Goal: Task Accomplishment & Management: Manage account settings

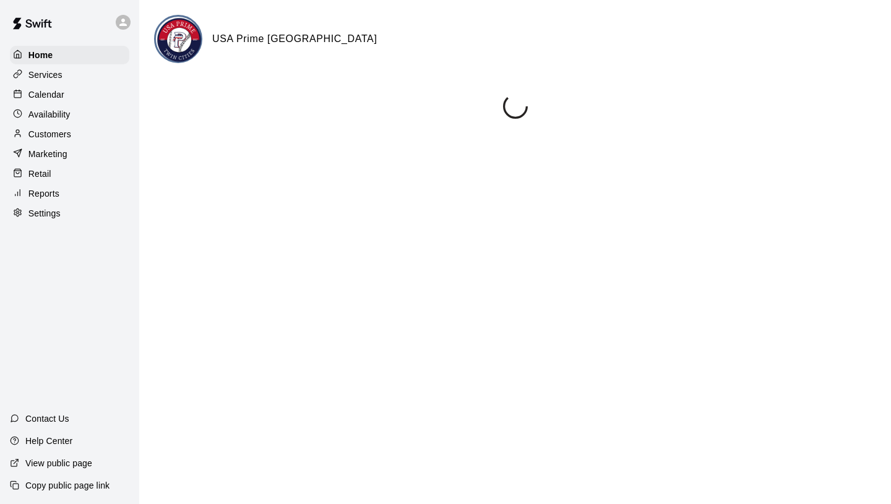
click at [49, 96] on p "Calendar" at bounding box center [46, 94] width 36 height 12
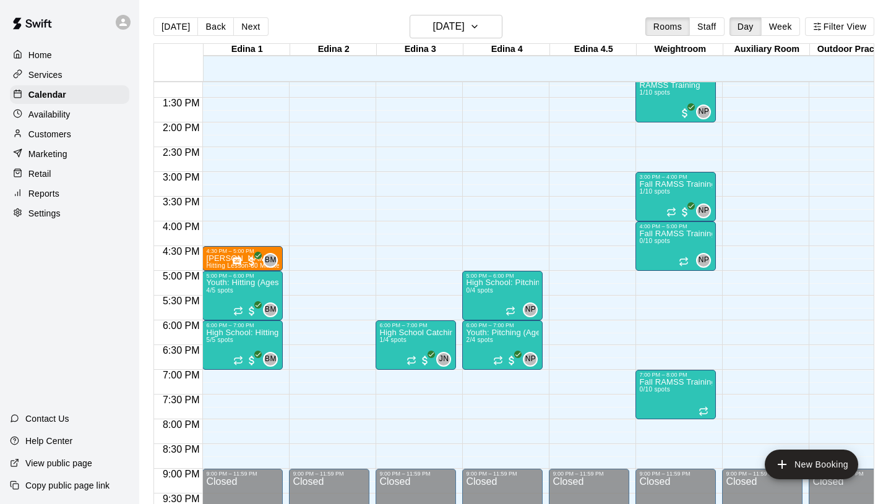
scroll to position [654, 0]
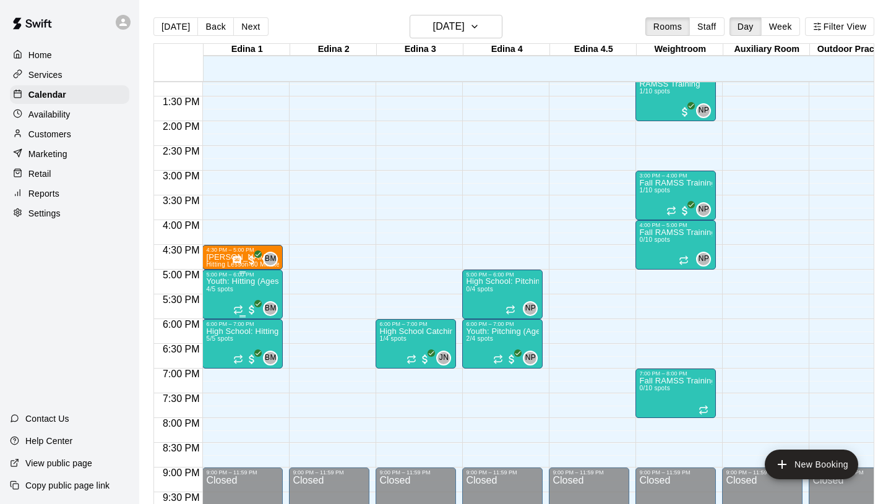
click at [217, 319] on img "edit" at bounding box center [219, 320] width 14 height 14
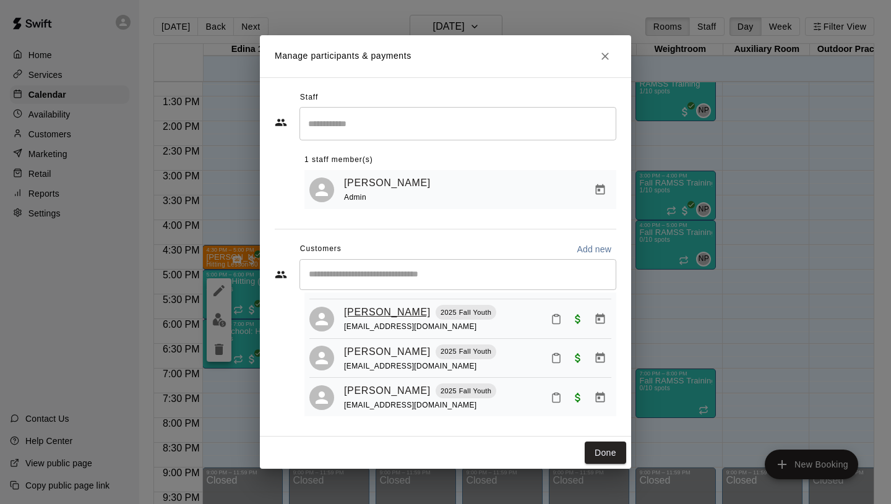
scroll to position [71, 0]
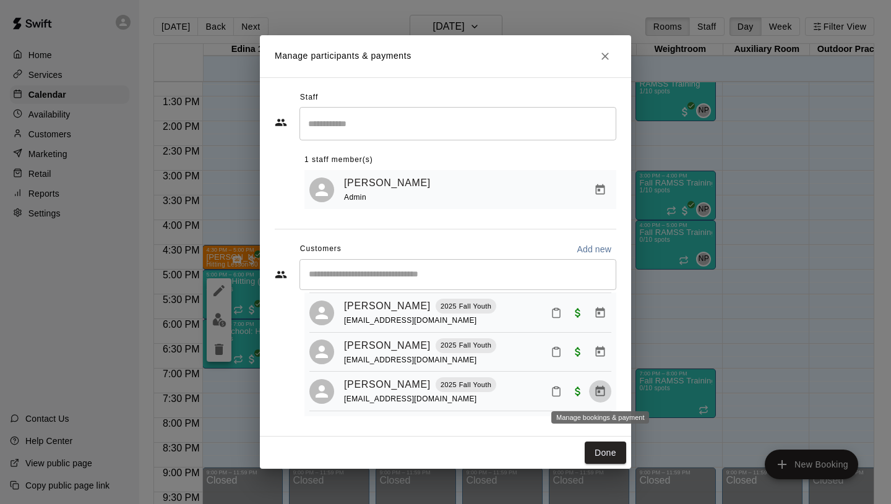
click at [603, 392] on icon "Manage bookings & payment" at bounding box center [600, 391] width 12 height 12
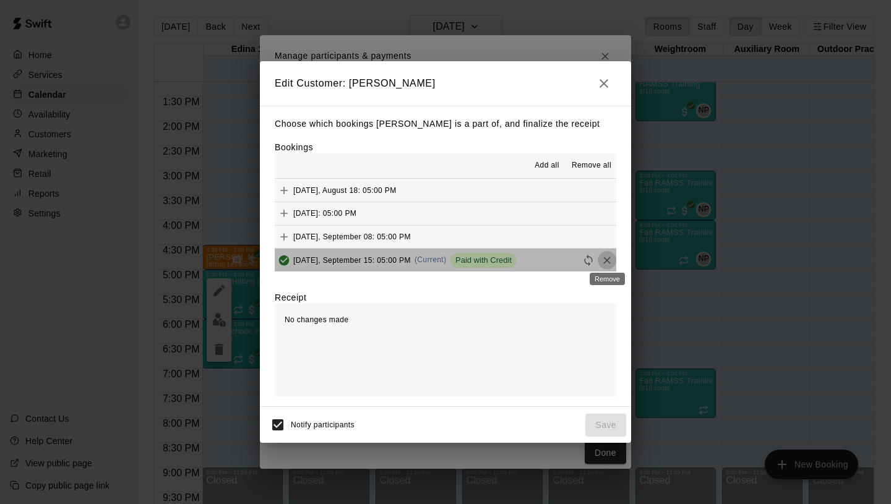
click at [606, 259] on icon "Remove" at bounding box center [607, 260] width 12 height 12
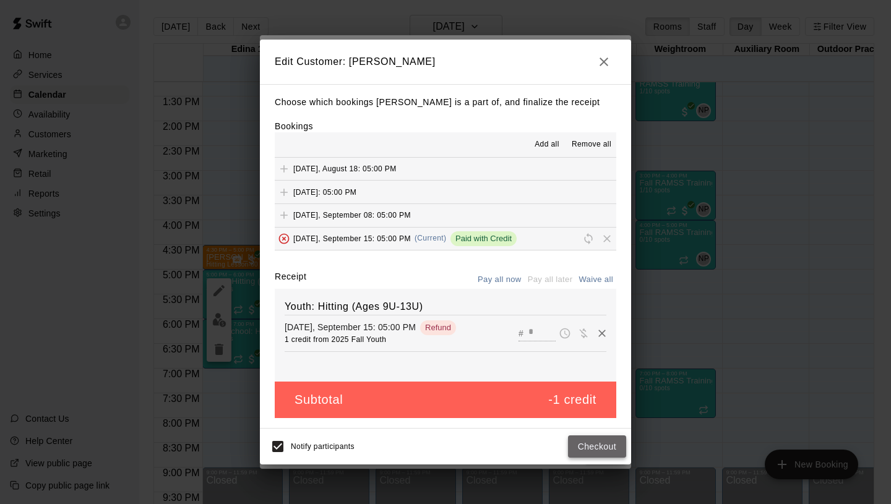
click at [591, 447] on button "Checkout" at bounding box center [597, 447] width 58 height 23
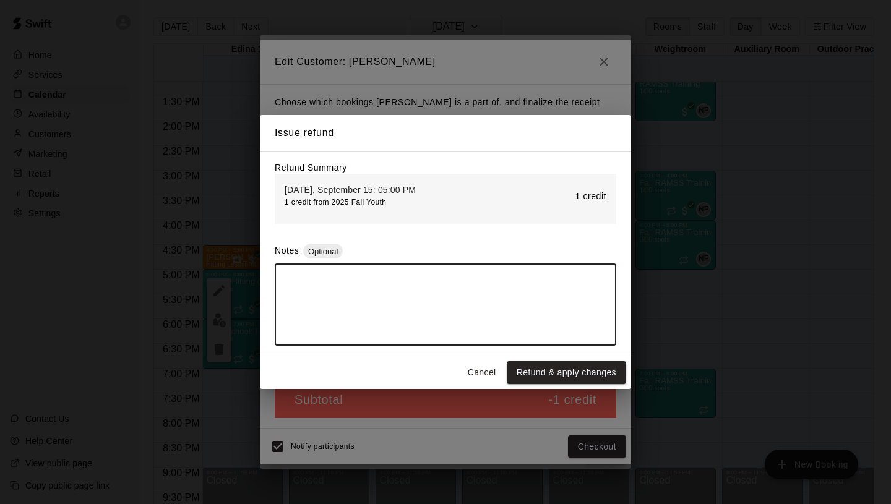
click at [459, 277] on textarea at bounding box center [445, 305] width 324 height 62
type textarea "**********"
click at [548, 369] on button "Refund & apply changes" at bounding box center [566, 372] width 119 height 23
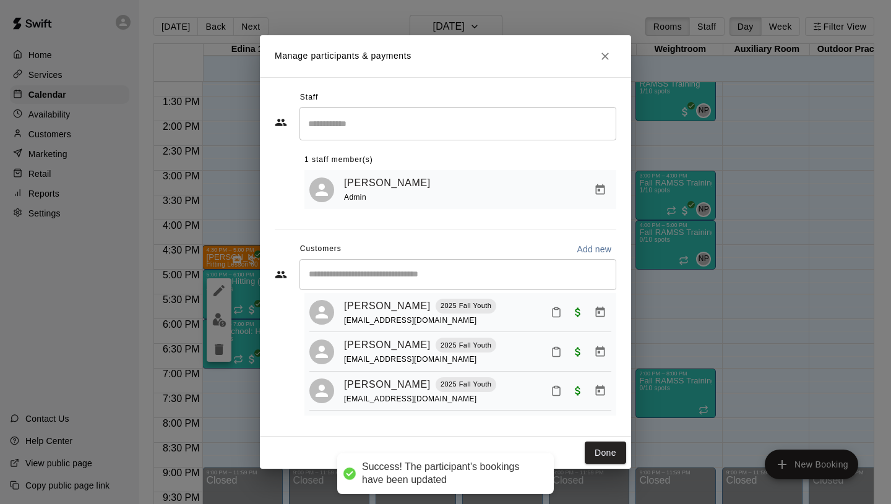
scroll to position [31, 0]
click at [604, 59] on icon "Close" at bounding box center [605, 56] width 12 height 12
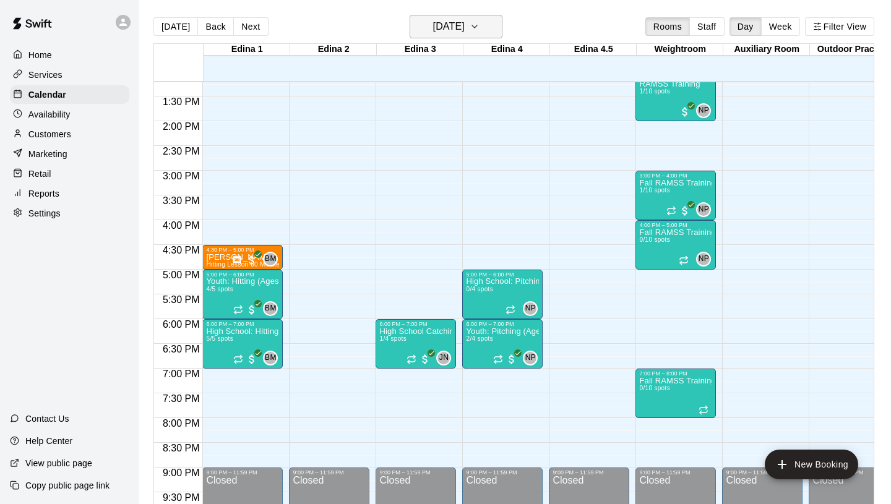
click at [465, 24] on h6 "[DATE]" at bounding box center [449, 26] width 32 height 17
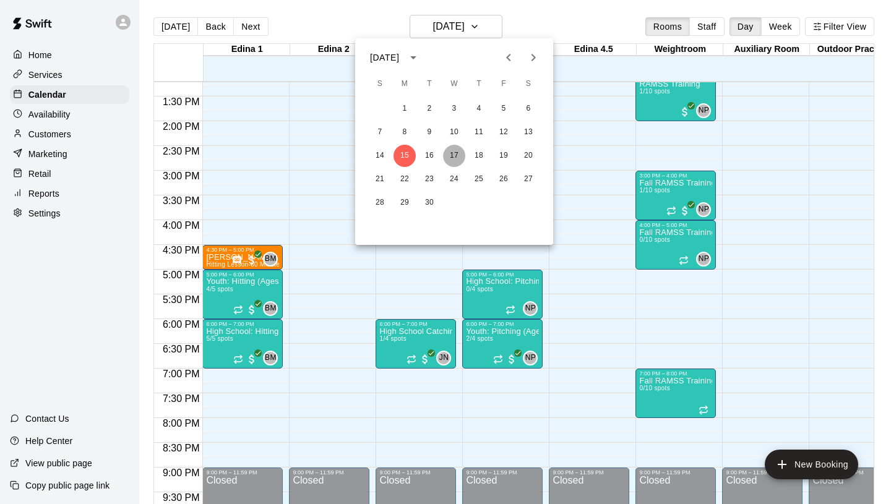
click at [451, 153] on button "17" at bounding box center [454, 156] width 22 height 22
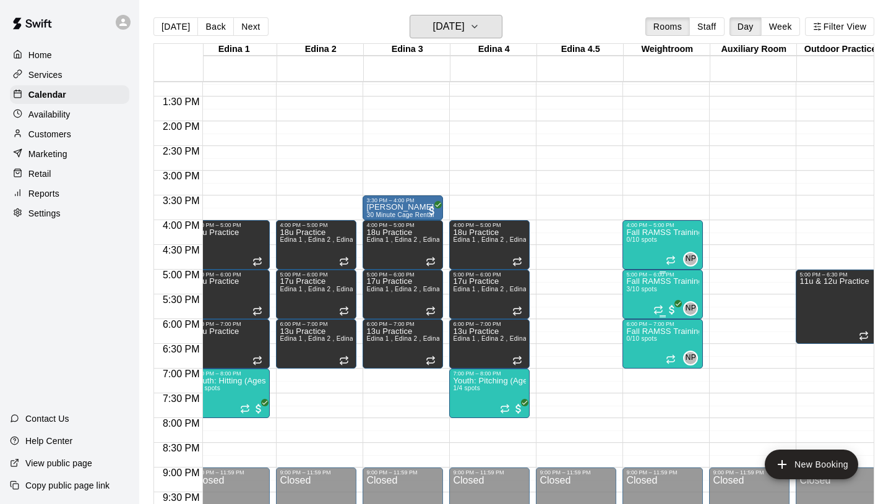
scroll to position [0, 7]
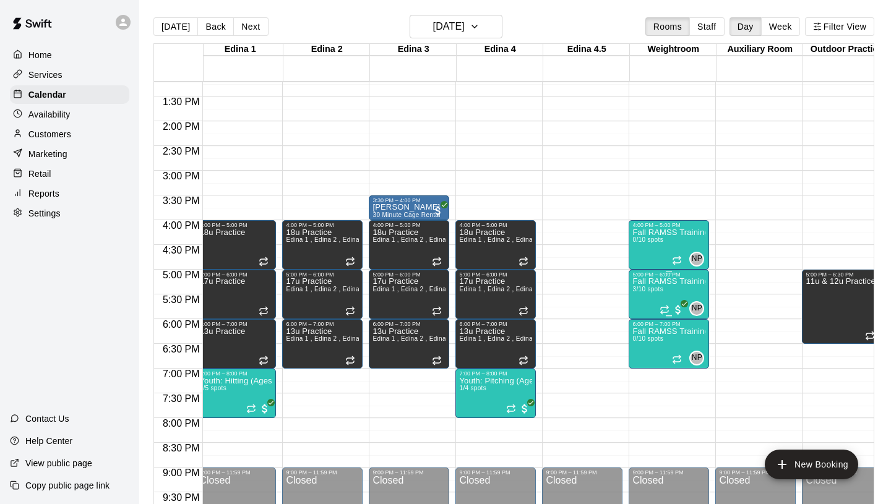
click at [647, 317] on img "edit" at bounding box center [646, 320] width 14 height 14
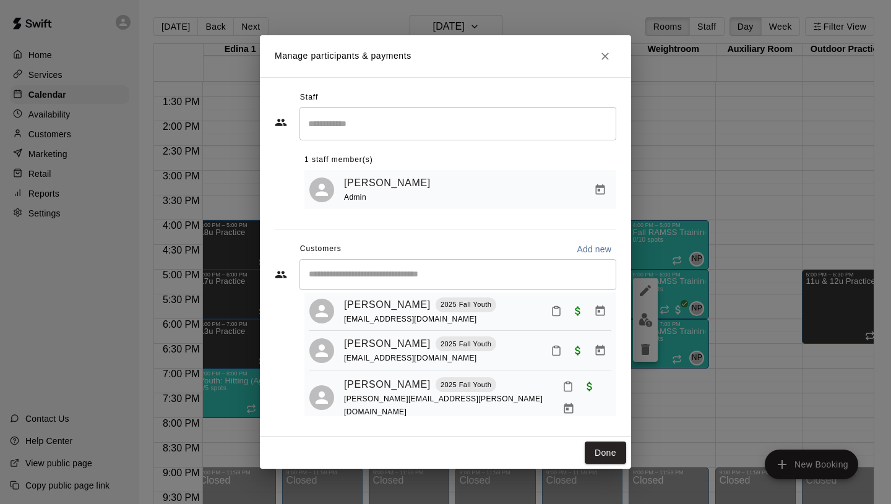
scroll to position [31, 0]
click at [618, 58] on h2 "Manage participants & payments" at bounding box center [445, 56] width 371 height 42
click at [611, 58] on button "Close" at bounding box center [605, 56] width 22 height 22
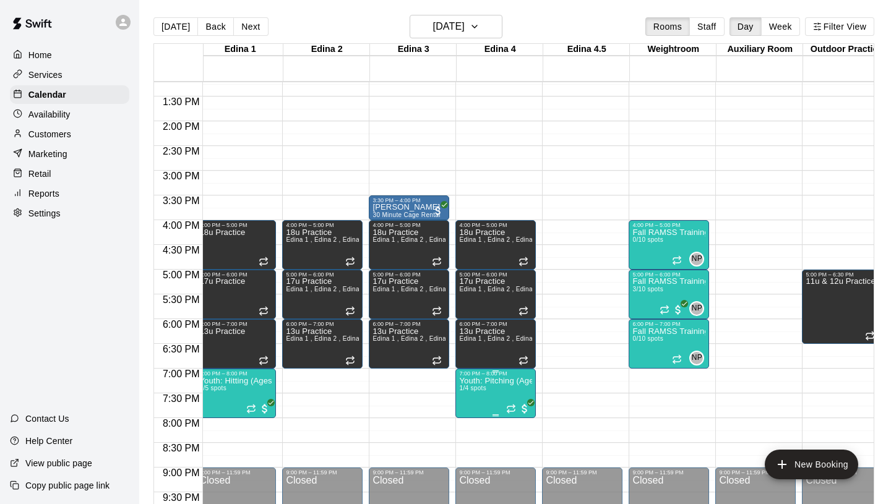
click at [397, 399] on div at bounding box center [445, 252] width 891 height 504
click at [478, 391] on span "1/4 spots" at bounding box center [472, 388] width 27 height 7
click at [470, 432] on img "edit" at bounding box center [472, 427] width 14 height 14
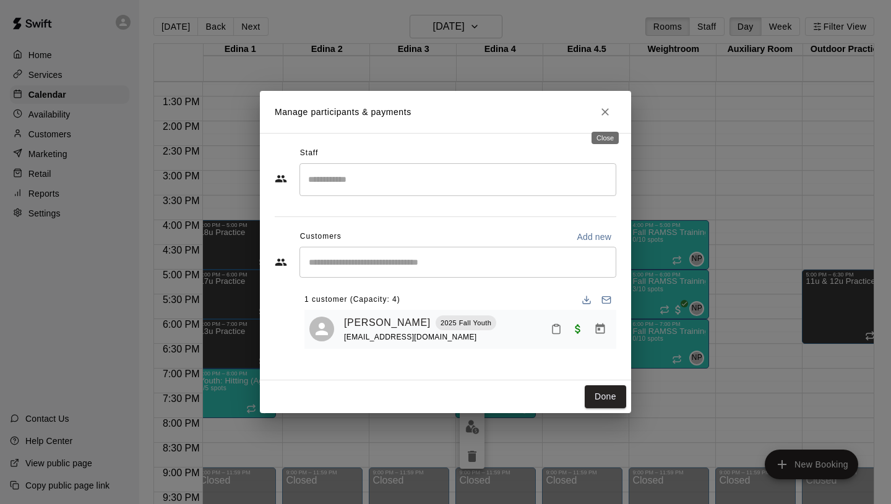
click at [605, 110] on icon "Close" at bounding box center [605, 112] width 12 height 12
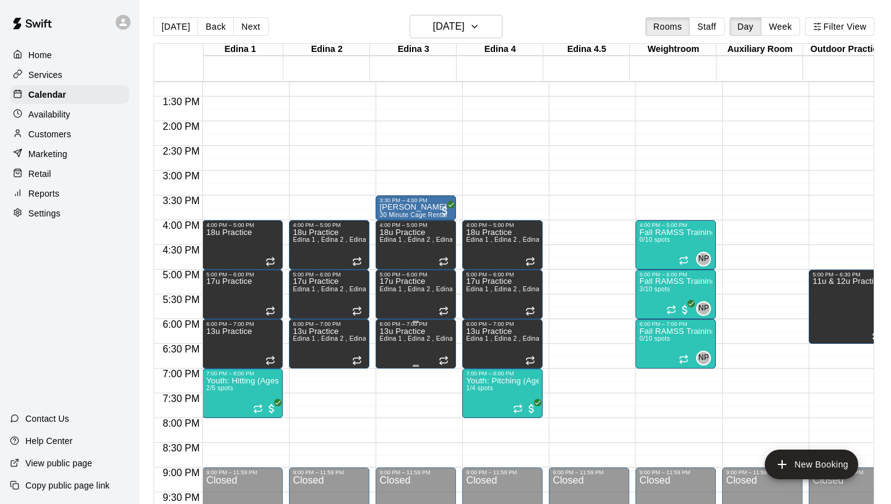
scroll to position [0, 0]
click at [462, 17] on button "[DATE]" at bounding box center [456, 27] width 93 height 24
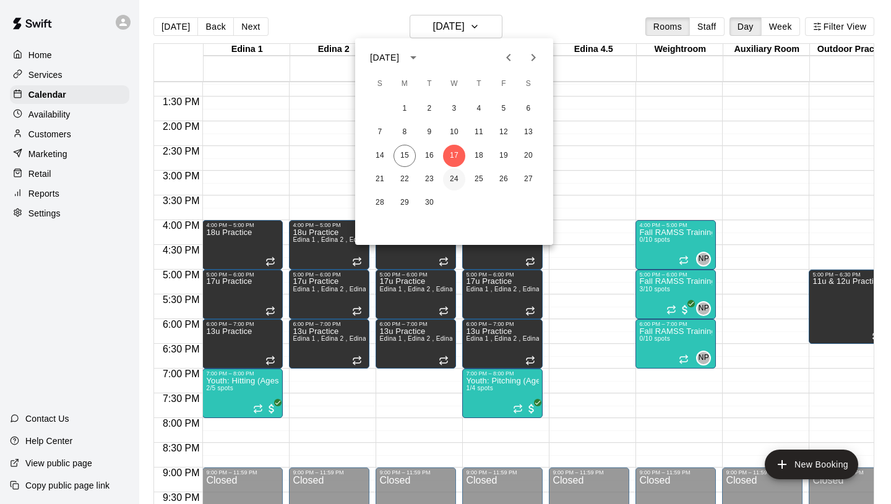
click at [454, 178] on button "24" at bounding box center [454, 179] width 22 height 22
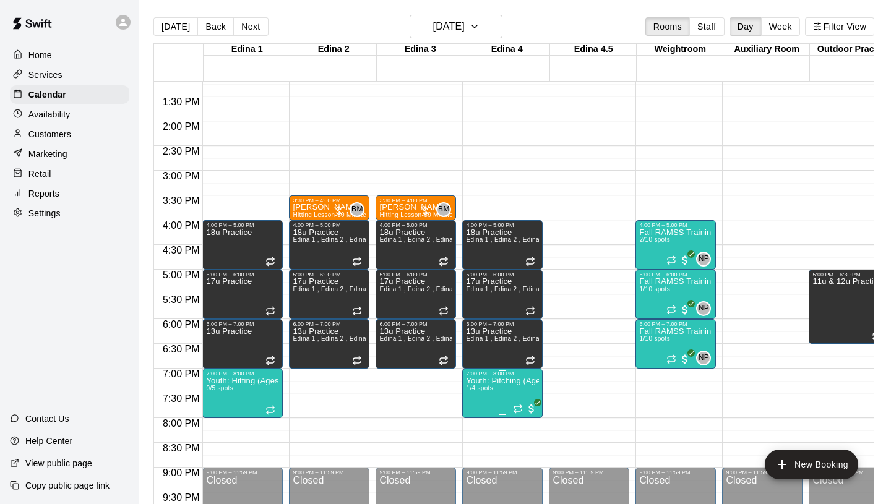
click at [476, 419] on img "edit" at bounding box center [479, 419] width 14 height 14
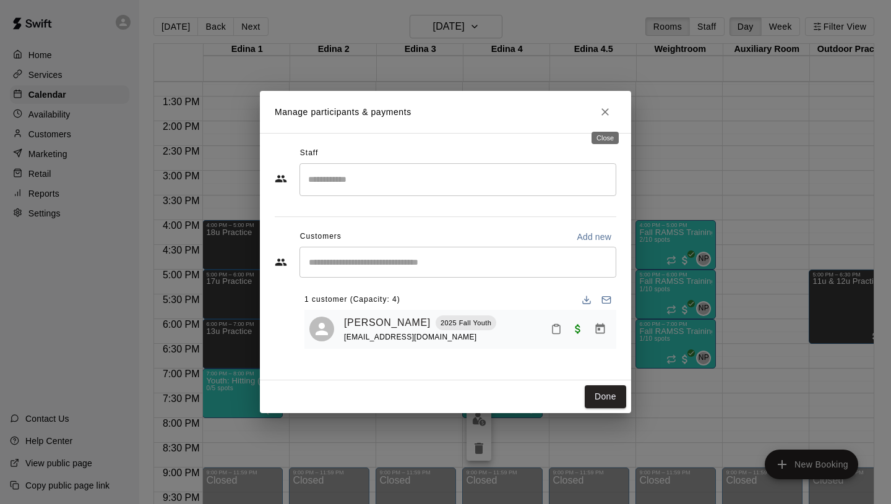
click at [604, 112] on icon "Close" at bounding box center [604, 111] width 7 height 7
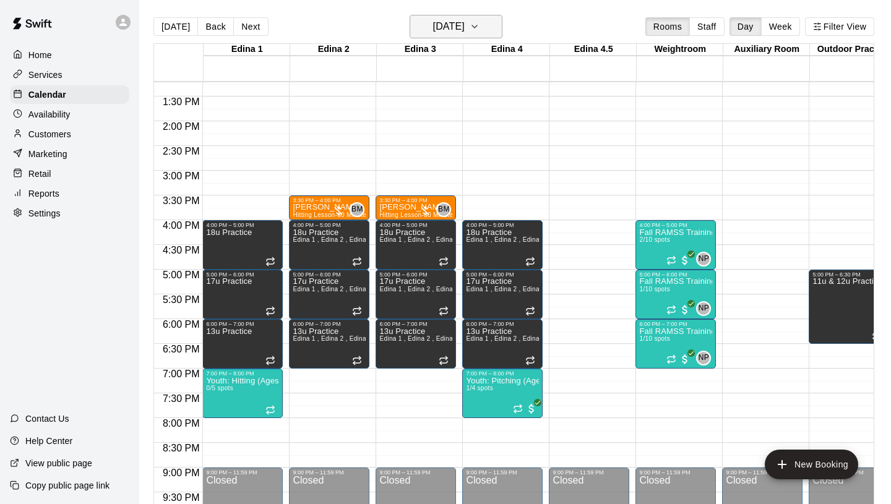
click at [465, 26] on h6 "[DATE]" at bounding box center [449, 26] width 32 height 17
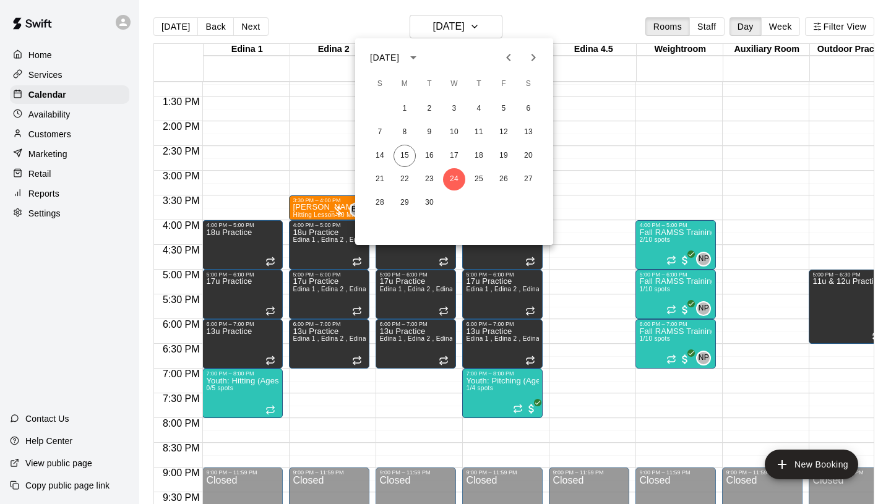
click at [322, 15] on div at bounding box center [445, 252] width 891 height 504
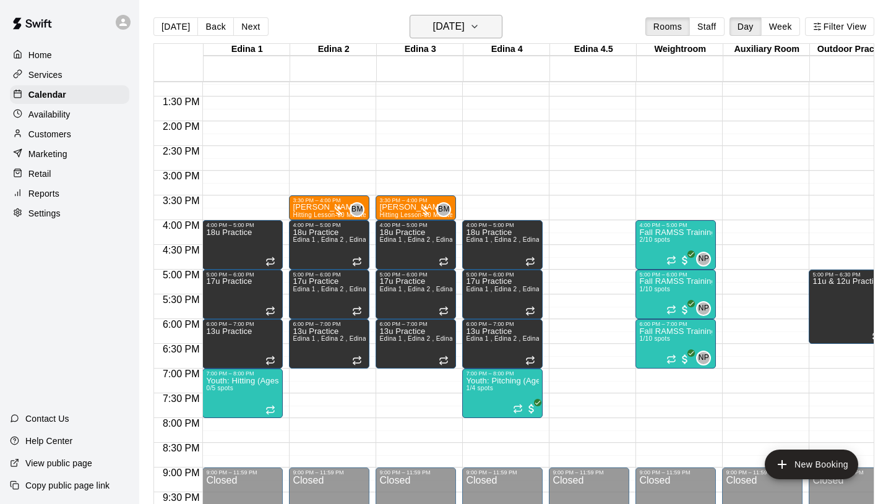
click at [433, 24] on h6 "[DATE]" at bounding box center [449, 26] width 32 height 17
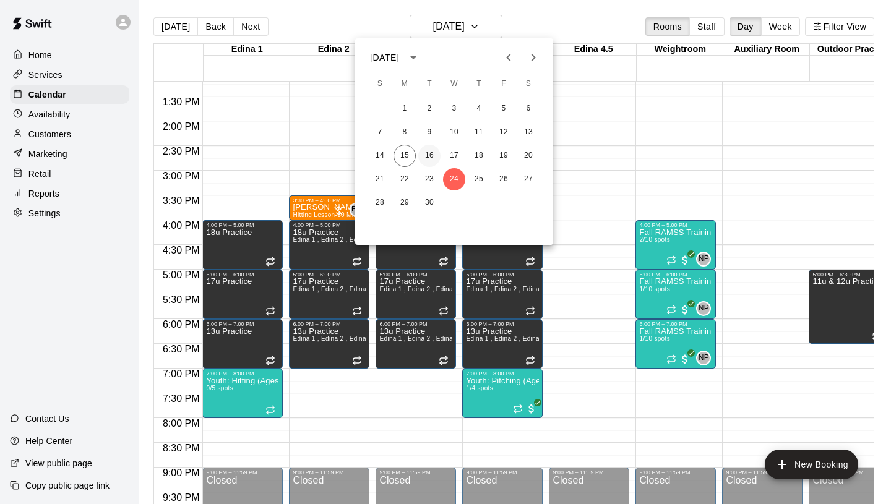
click at [430, 153] on button "16" at bounding box center [429, 156] width 22 height 22
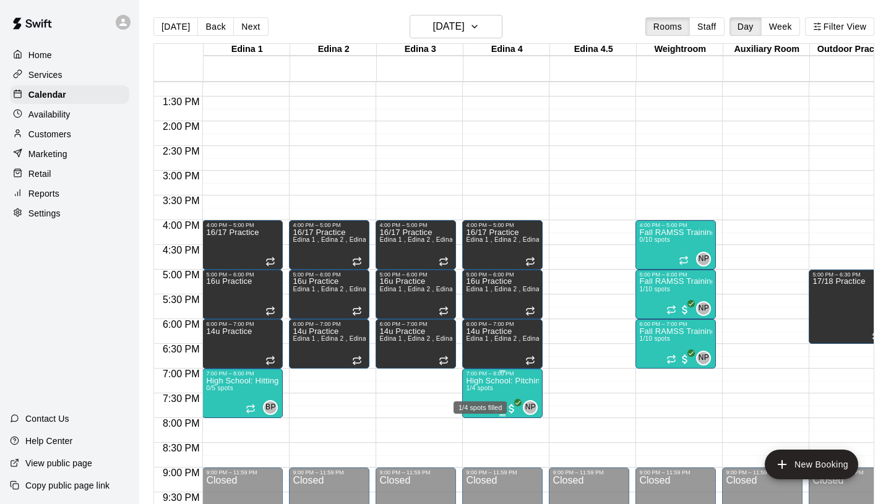
click at [489, 385] on span "1/4 spots" at bounding box center [479, 388] width 27 height 7
click at [479, 423] on img "edit" at bounding box center [479, 427] width 14 height 14
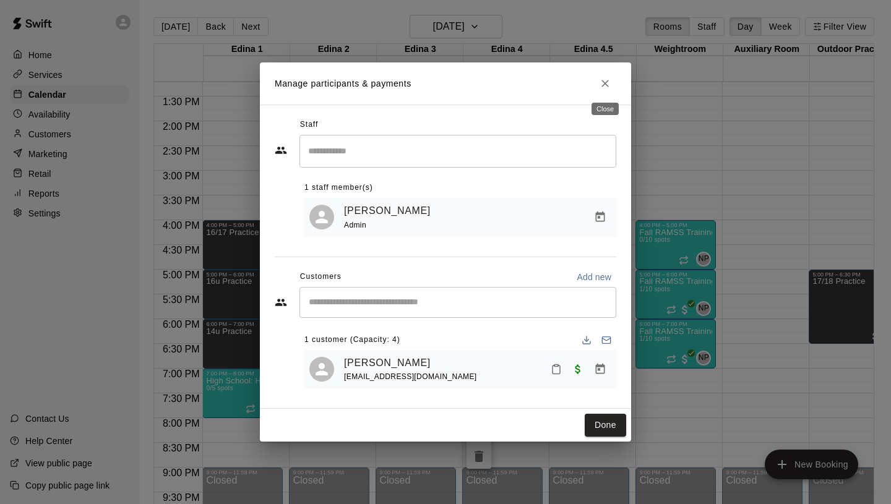
click at [604, 84] on icon "Close" at bounding box center [604, 83] width 7 height 7
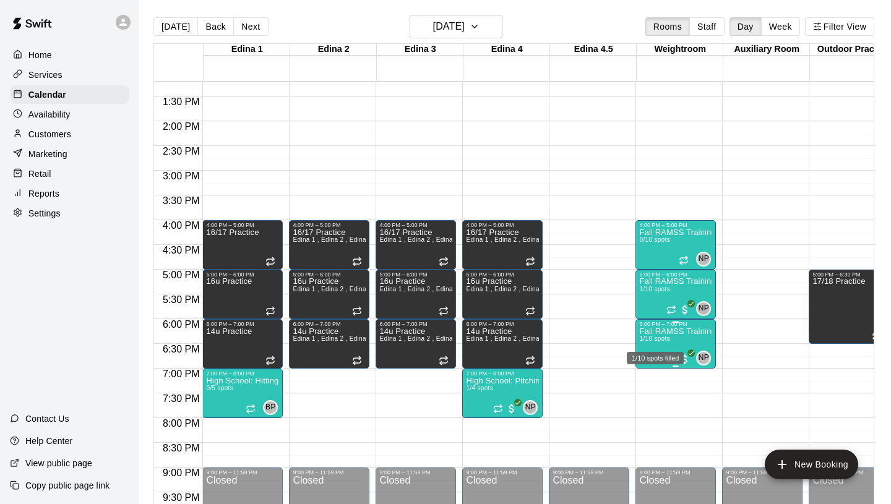
click at [655, 366] on img "edit" at bounding box center [652, 370] width 14 height 14
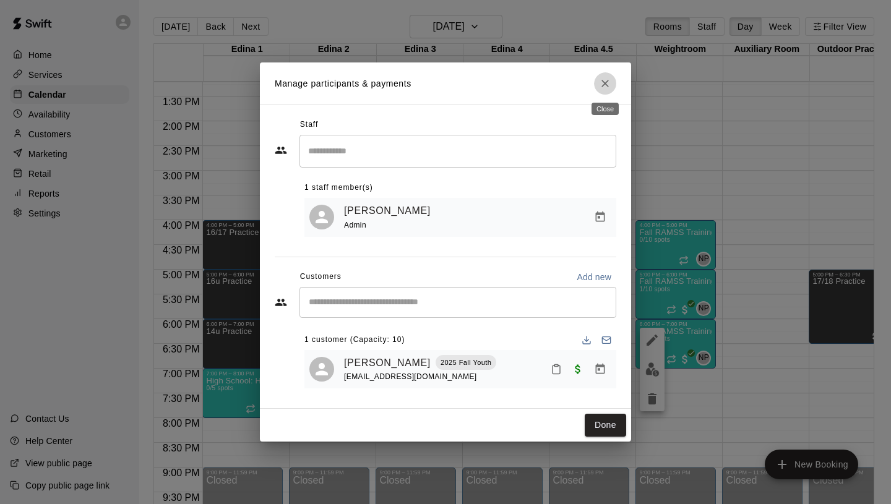
click at [606, 87] on icon "Close" at bounding box center [605, 83] width 12 height 12
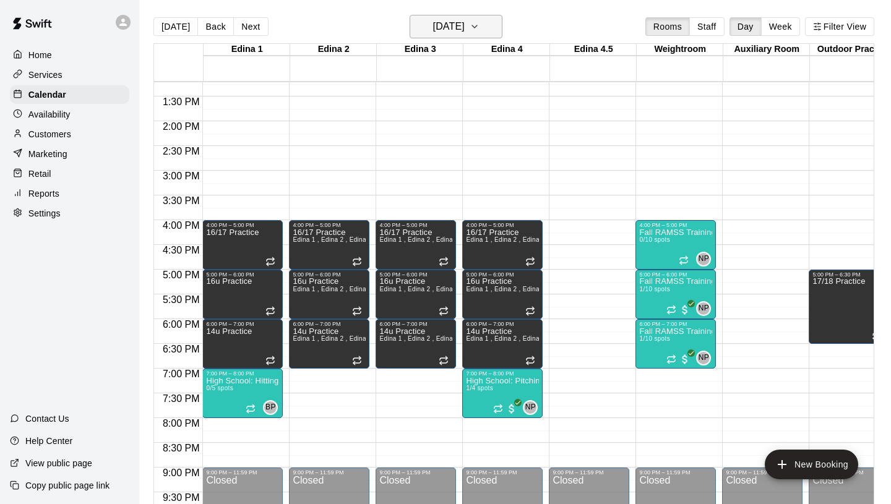
click at [452, 26] on h6 "[DATE]" at bounding box center [449, 26] width 32 height 17
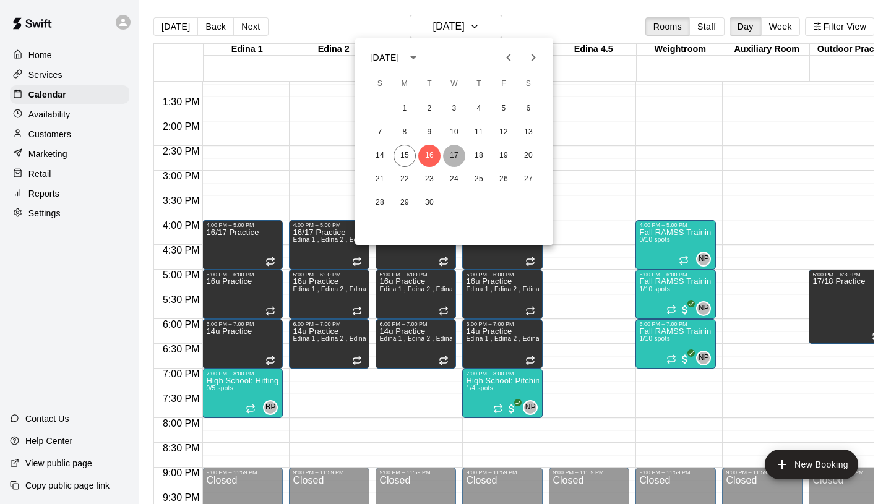
click at [452, 152] on button "17" at bounding box center [454, 156] width 22 height 22
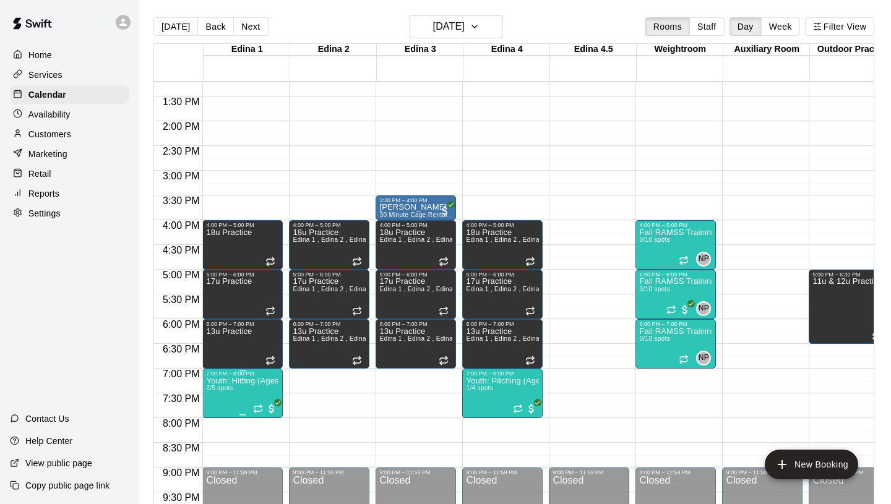
click at [246, 381] on p "Youth: Hitting (Ages 9U-13U)" at bounding box center [242, 381] width 73 height 0
click at [215, 418] on img "edit" at bounding box center [219, 423] width 14 height 14
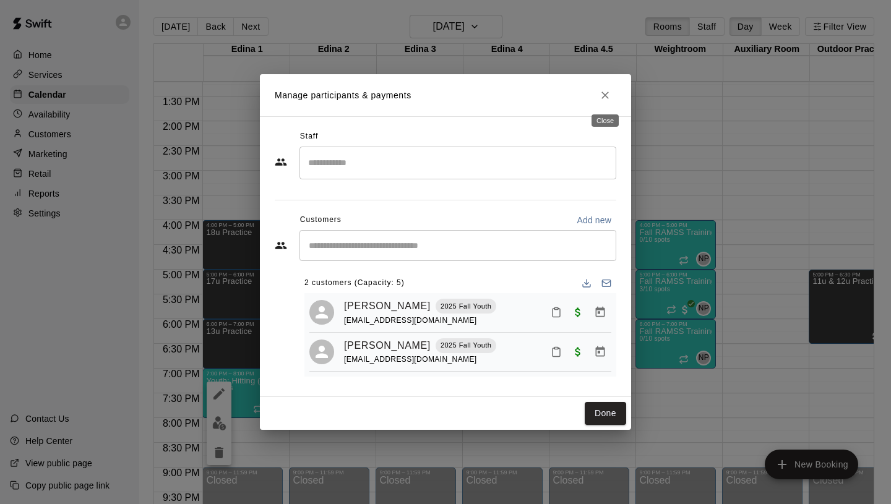
click at [606, 94] on icon "Close" at bounding box center [604, 95] width 7 height 7
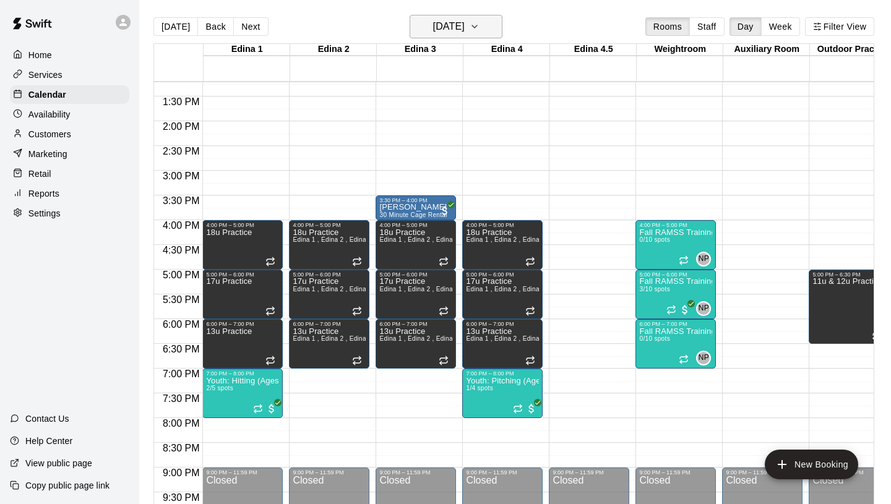
click at [433, 32] on h6 "[DATE]" at bounding box center [449, 26] width 32 height 17
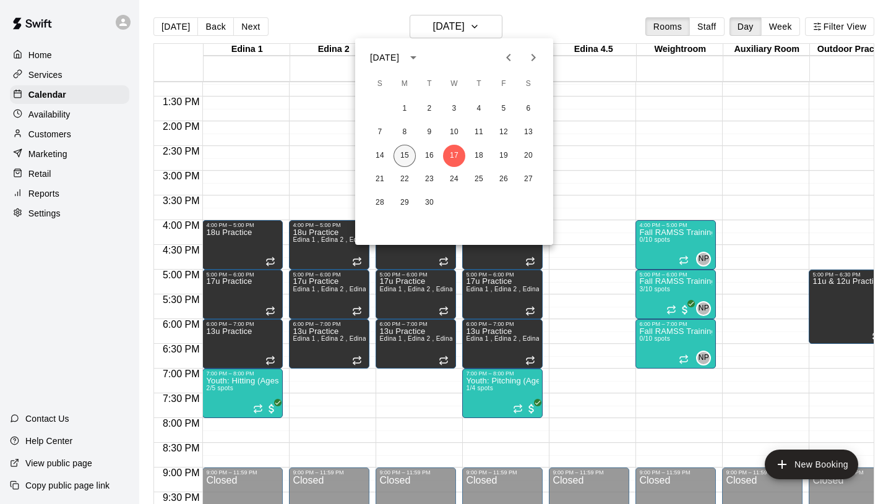
click at [403, 160] on button "15" at bounding box center [404, 156] width 22 height 22
